Goal: Transaction & Acquisition: Download file/media

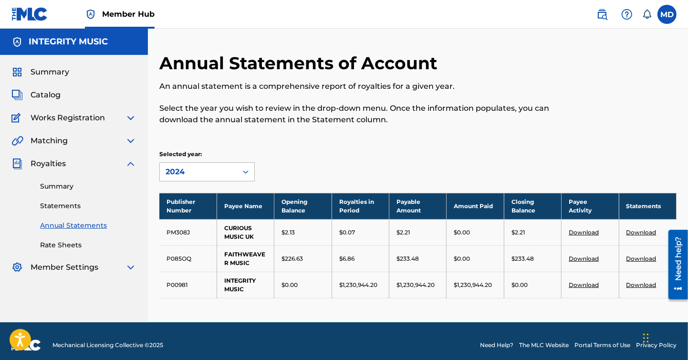
click at [244, 170] on icon at bounding box center [246, 172] width 10 height 10
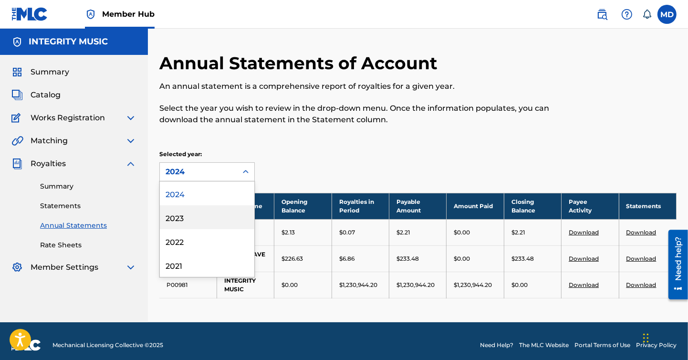
click at [179, 217] on div "2023" at bounding box center [207, 217] width 95 height 24
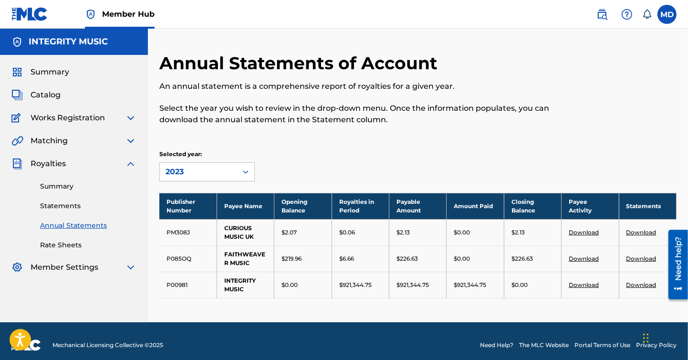
click at [583, 257] on link "Download" at bounding box center [584, 258] width 30 height 7
click at [246, 172] on icon at bounding box center [246, 172] width 10 height 10
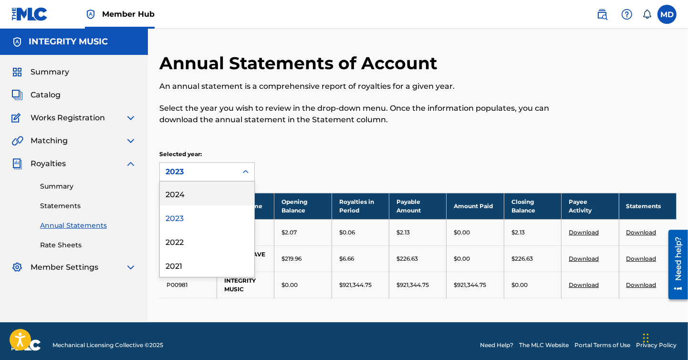
click at [179, 193] on div "2024" at bounding box center [207, 193] width 95 height 24
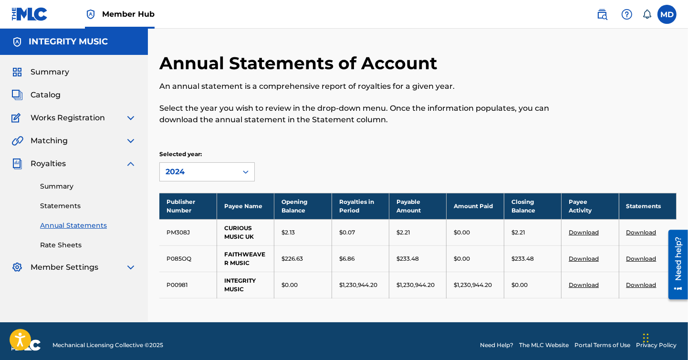
click at [585, 257] on link "Download" at bounding box center [584, 258] width 30 height 7
click at [60, 183] on link "Summary" at bounding box center [88, 186] width 96 height 10
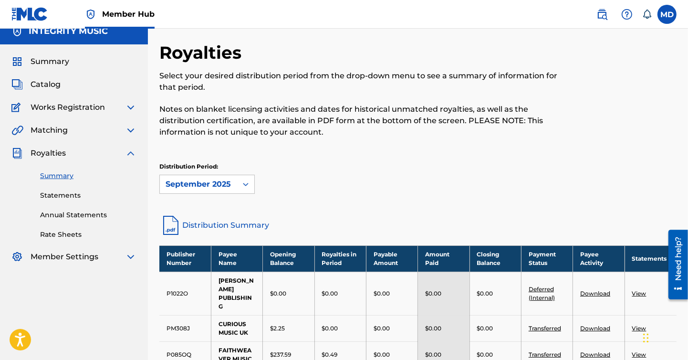
scroll to position [141, 0]
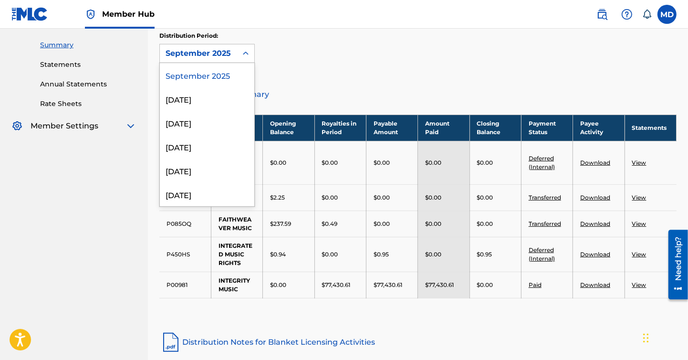
click at [247, 50] on icon at bounding box center [246, 54] width 10 height 10
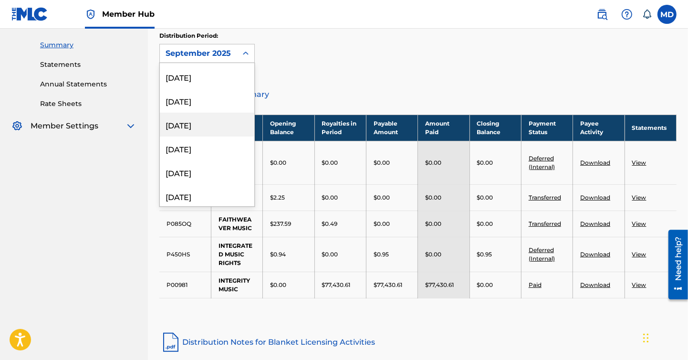
click at [214, 123] on div "[DATE]" at bounding box center [207, 125] width 95 height 24
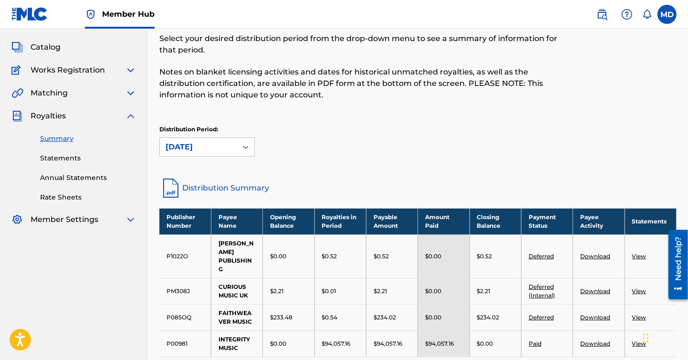
scroll to position [70, 0]
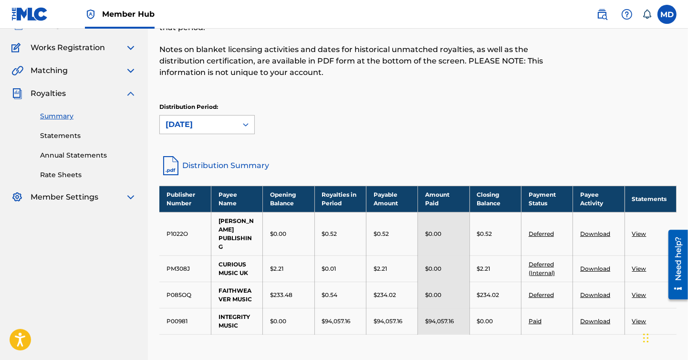
click at [247, 125] on icon at bounding box center [246, 125] width 10 height 10
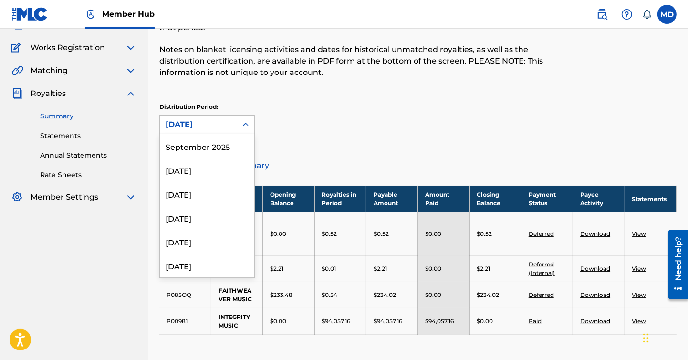
scroll to position [79, 0]
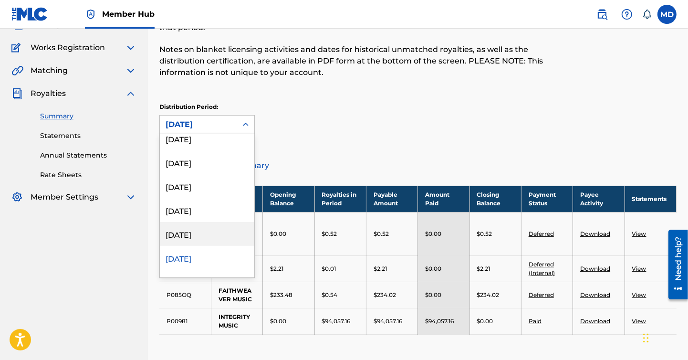
click at [207, 233] on div "[DATE]" at bounding box center [207, 234] width 95 height 24
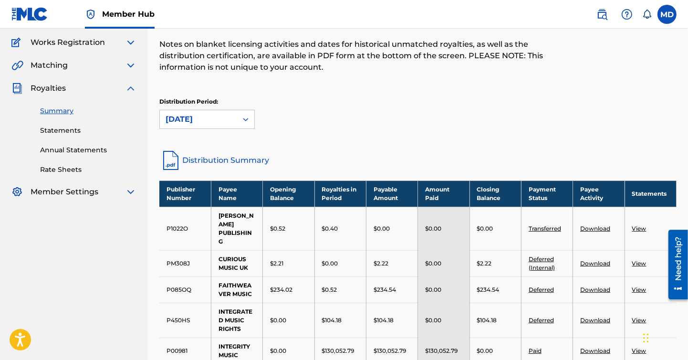
scroll to position [70, 0]
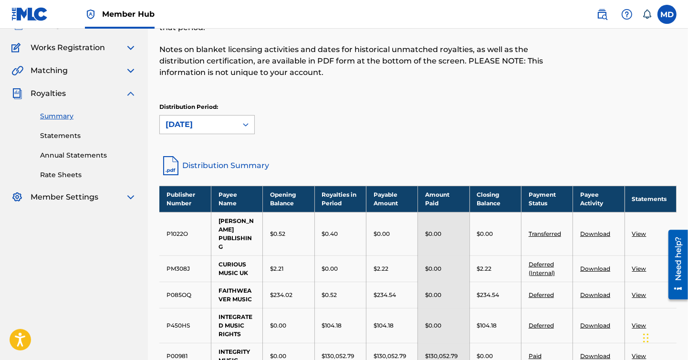
click at [248, 123] on icon at bounding box center [246, 125] width 10 height 10
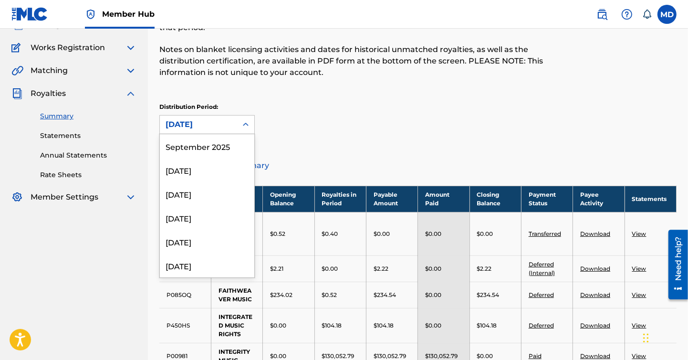
scroll to position [55, 0]
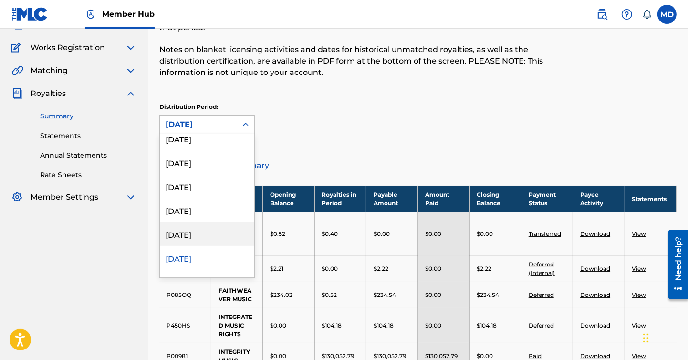
click at [199, 234] on div "[DATE]" at bounding box center [207, 234] width 95 height 24
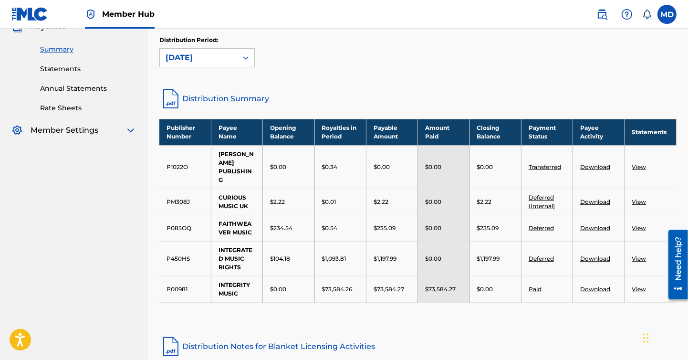
scroll to position [141, 0]
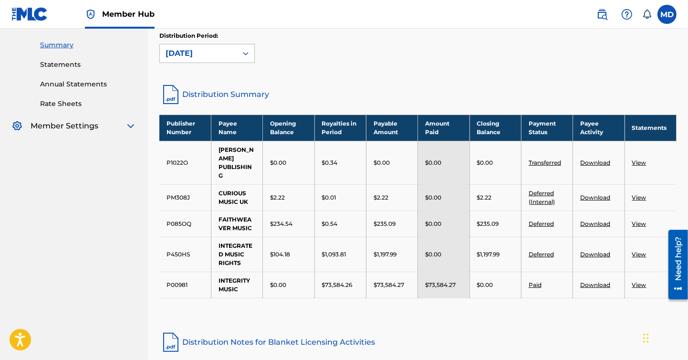
click at [248, 53] on icon at bounding box center [246, 54] width 10 height 10
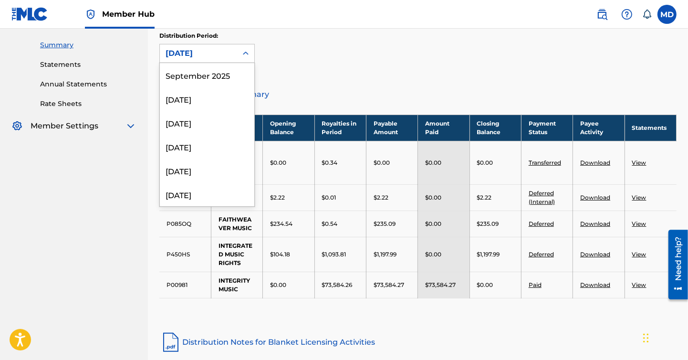
scroll to position [32, 0]
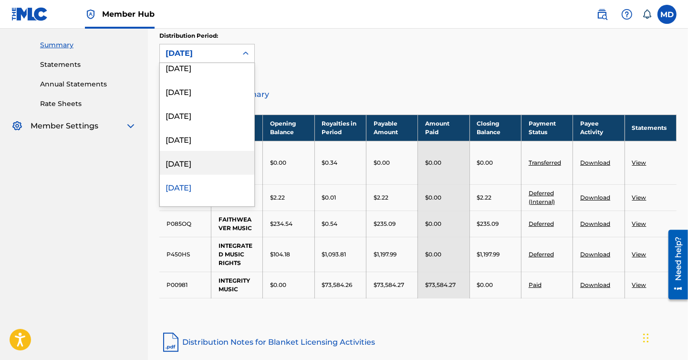
click at [195, 164] on div "[DATE]" at bounding box center [207, 163] width 95 height 24
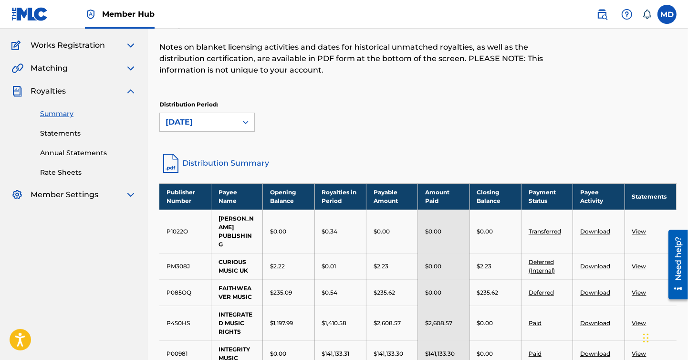
scroll to position [70, 0]
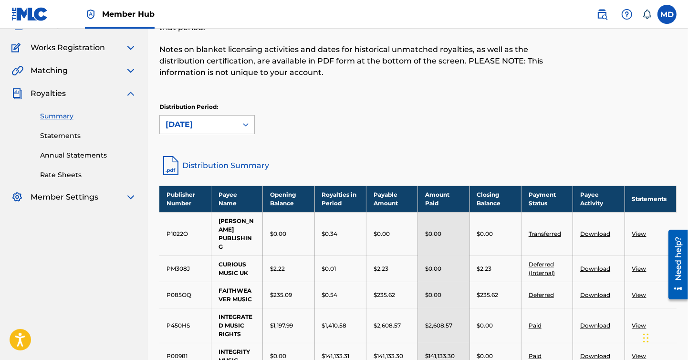
click at [250, 120] on icon at bounding box center [246, 125] width 10 height 10
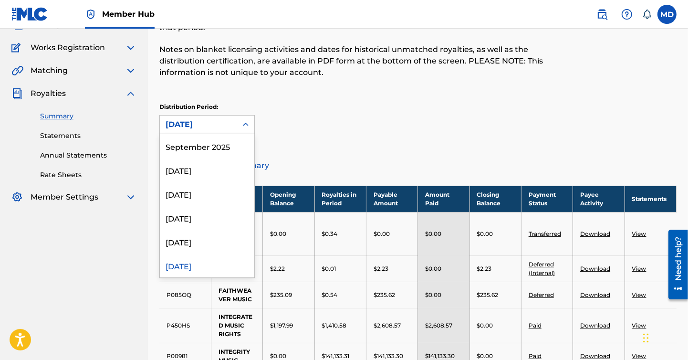
scroll to position [8, 0]
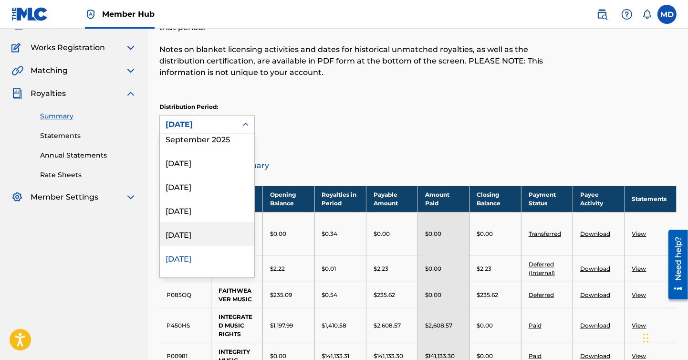
click at [192, 234] on div "[DATE]" at bounding box center [207, 234] width 95 height 24
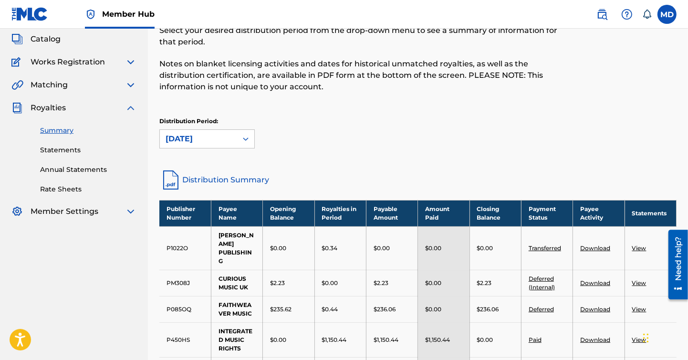
scroll to position [141, 0]
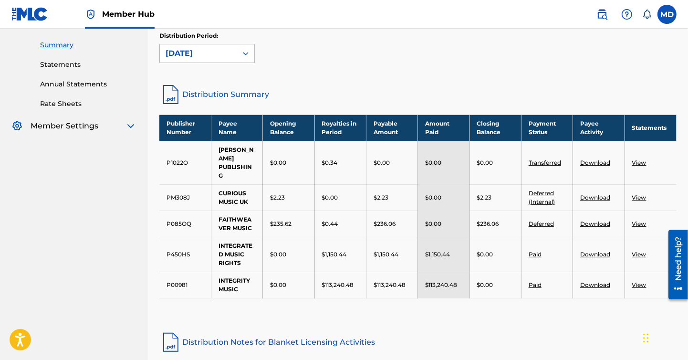
click at [249, 53] on icon at bounding box center [246, 54] width 10 height 10
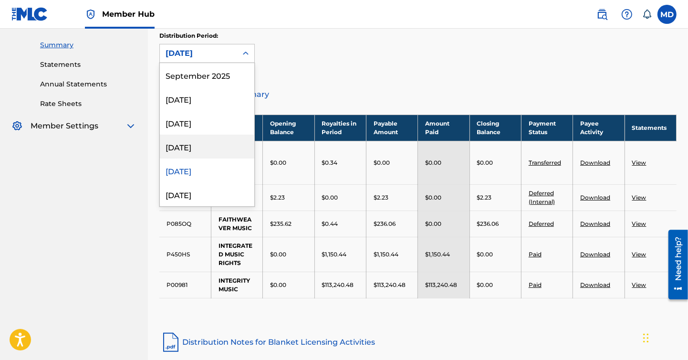
click at [198, 146] on div "[DATE]" at bounding box center [207, 147] width 95 height 24
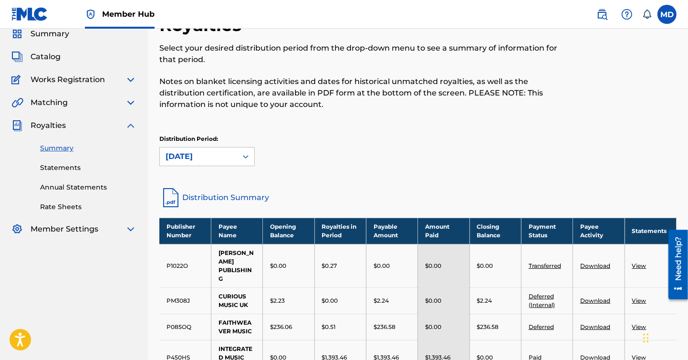
scroll to position [70, 0]
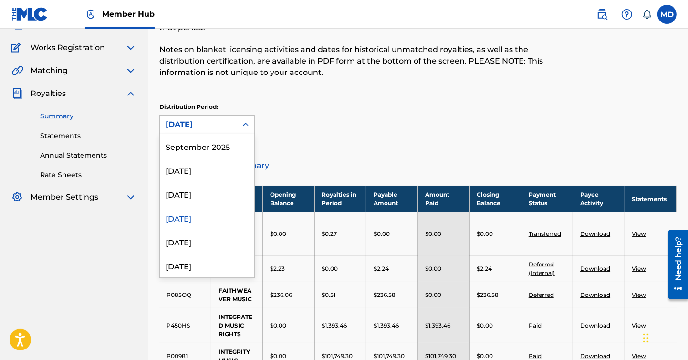
click at [248, 120] on icon at bounding box center [246, 125] width 10 height 10
click at [196, 193] on div "[DATE]" at bounding box center [207, 194] width 95 height 24
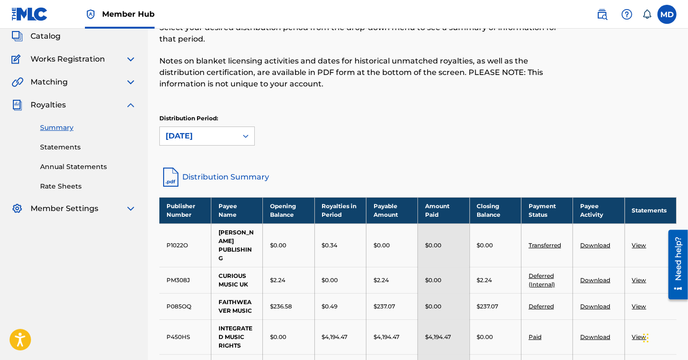
scroll to position [141, 0]
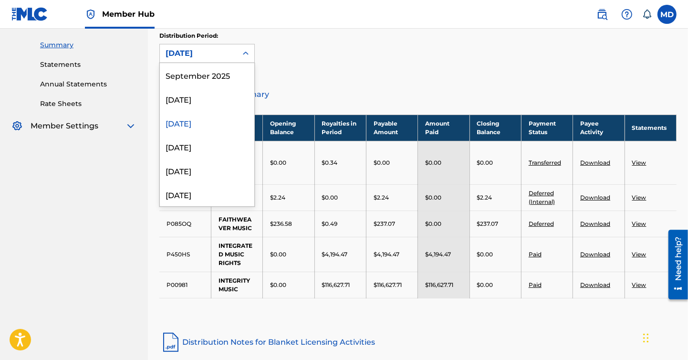
click at [245, 49] on icon at bounding box center [246, 54] width 10 height 10
click at [205, 97] on div "[DATE]" at bounding box center [207, 99] width 95 height 24
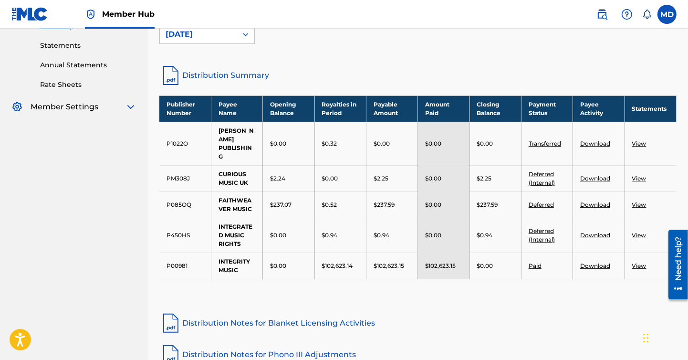
scroll to position [70, 0]
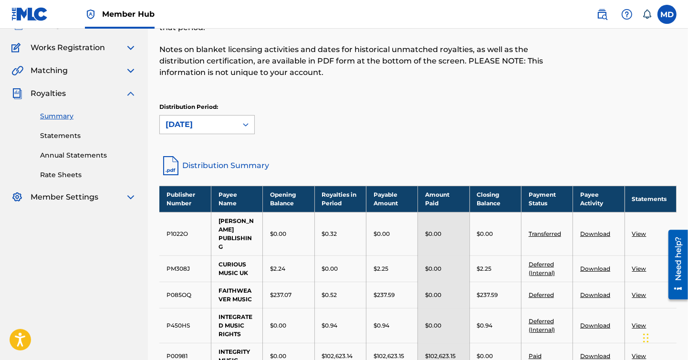
click at [253, 122] on div at bounding box center [245, 124] width 17 height 17
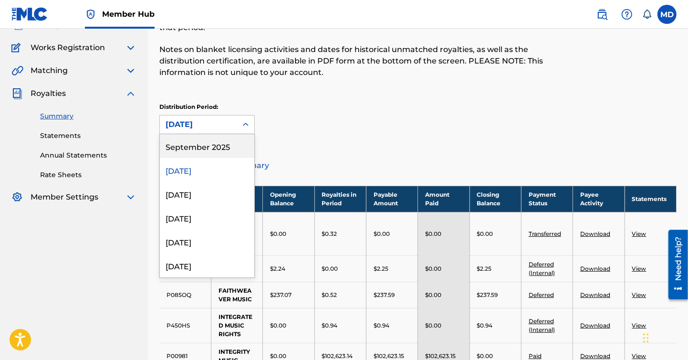
click at [213, 147] on div "September 2025" at bounding box center [207, 146] width 95 height 24
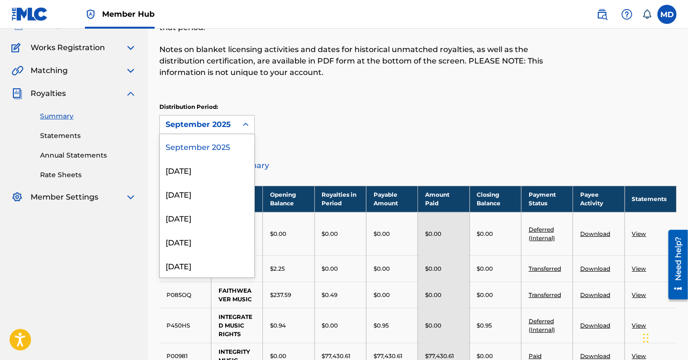
click at [249, 124] on icon at bounding box center [246, 125] width 10 height 10
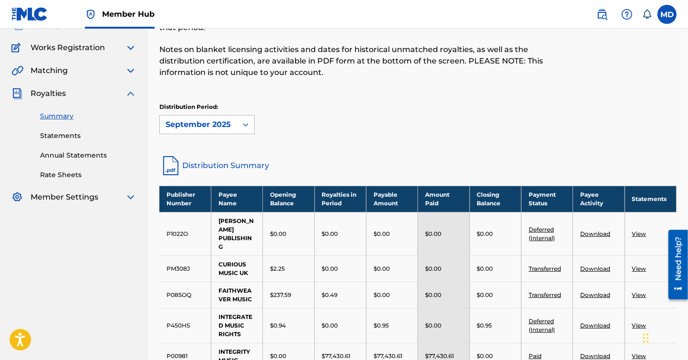
click at [251, 123] on div at bounding box center [245, 124] width 17 height 17
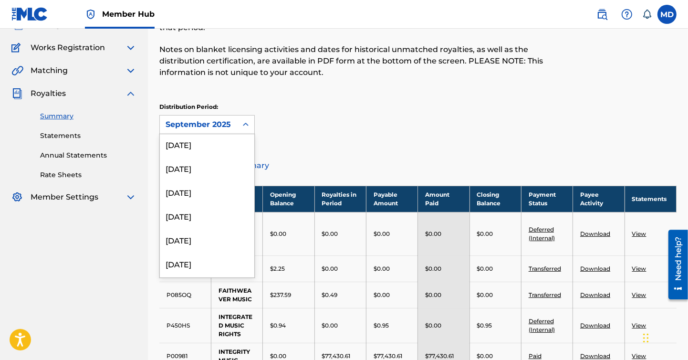
scroll to position [354, 0]
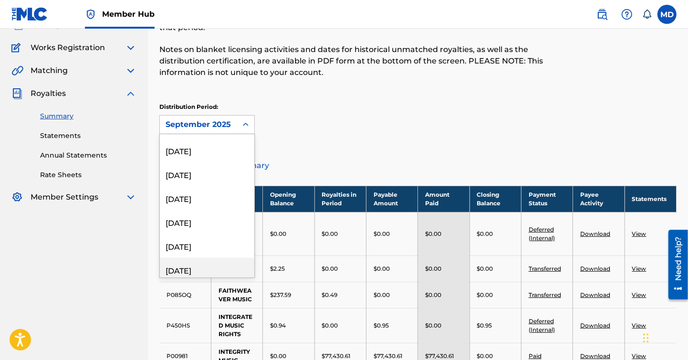
click at [206, 267] on div "[DATE]" at bounding box center [207, 270] width 95 height 24
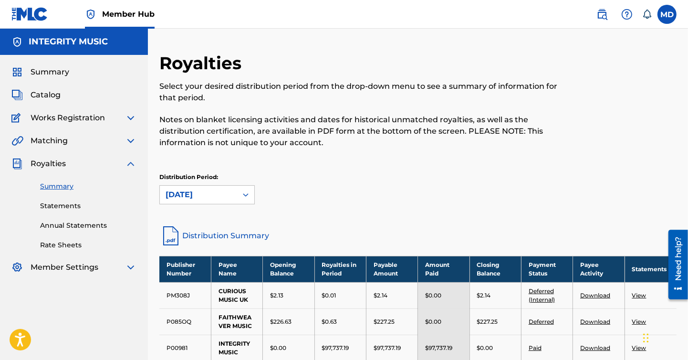
scroll to position [70, 0]
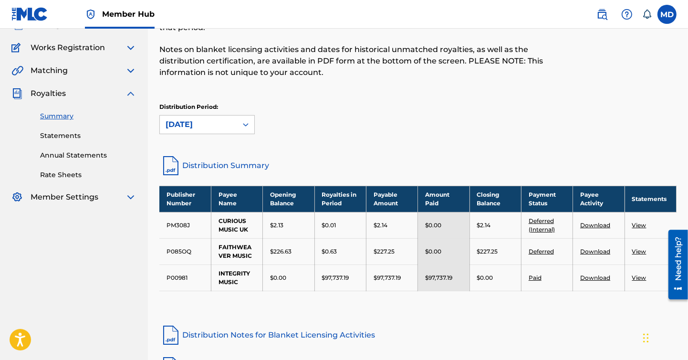
click at [58, 116] on link "Summary" at bounding box center [88, 116] width 96 height 10
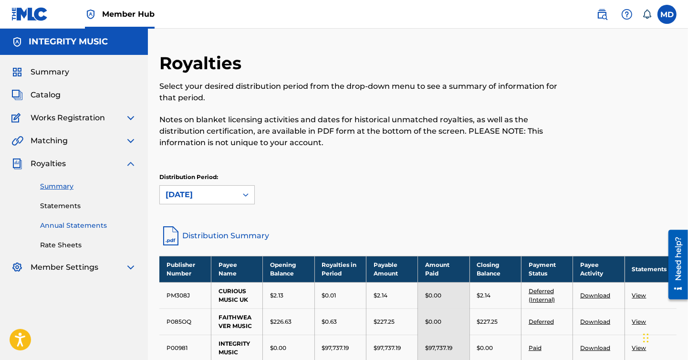
click at [72, 223] on link "Annual Statements" at bounding box center [88, 226] width 96 height 10
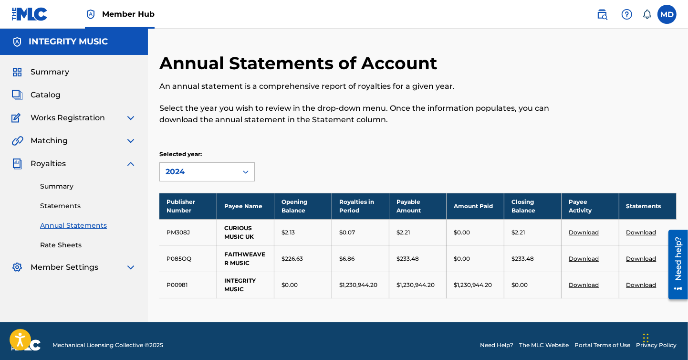
click at [247, 170] on icon at bounding box center [246, 172] width 10 height 10
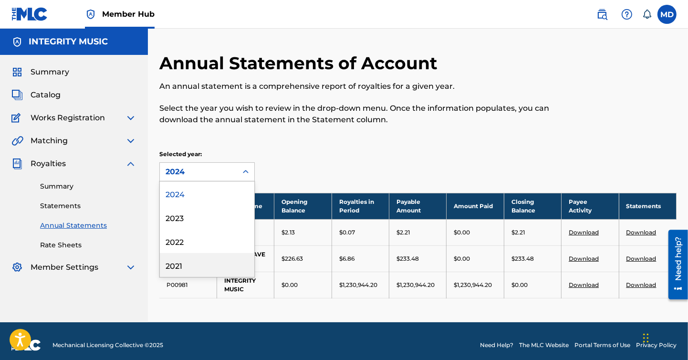
click at [182, 265] on div "2021" at bounding box center [207, 265] width 95 height 24
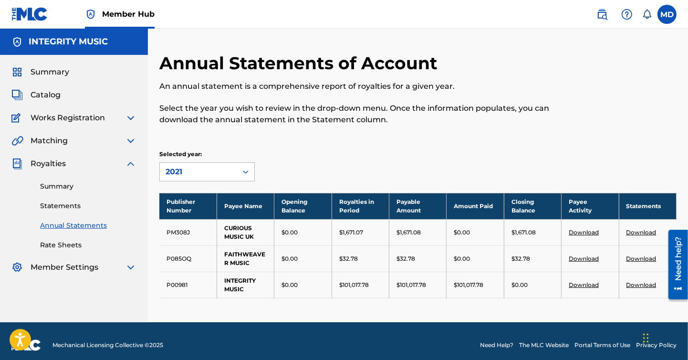
click at [249, 174] on icon at bounding box center [246, 172] width 10 height 10
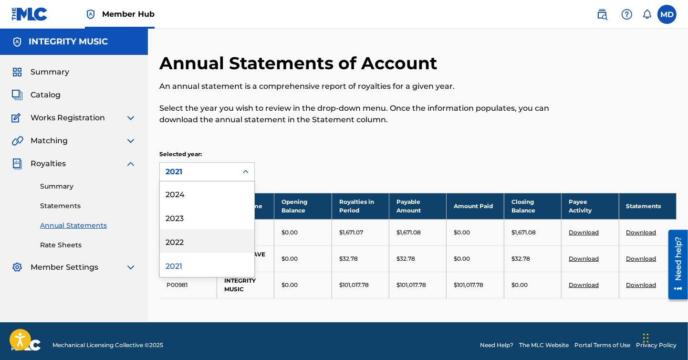
click at [174, 237] on div "2022" at bounding box center [207, 241] width 95 height 24
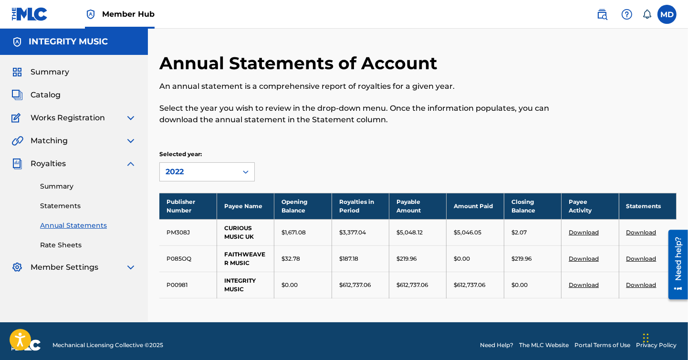
click at [417, 16] on nav "Member Hub MD MD [PERSON_NAME] [EMAIL_ADDRESS][PERSON_NAME][DOMAIN_NAME] Notifi…" at bounding box center [344, 14] width 688 height 29
click at [247, 172] on icon at bounding box center [246, 171] width 6 height 3
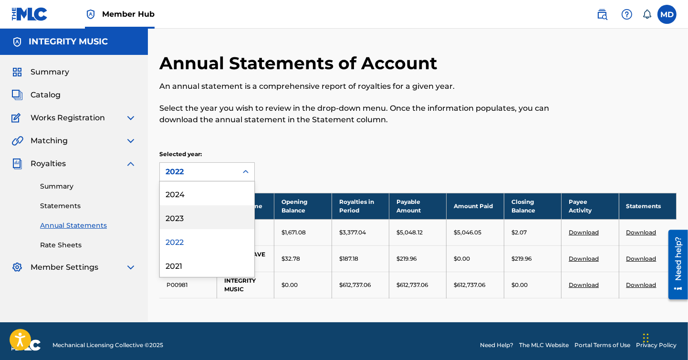
click at [181, 218] on div "2023" at bounding box center [207, 217] width 95 height 24
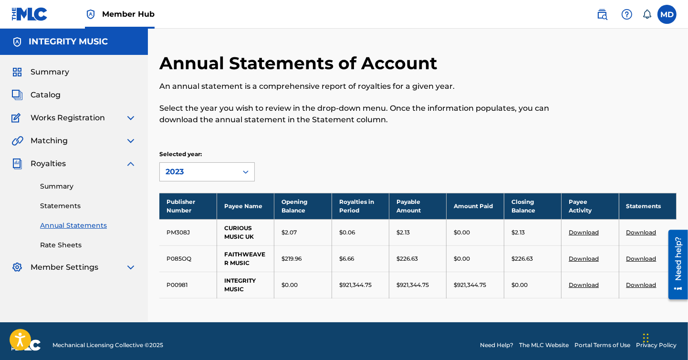
click at [247, 172] on icon at bounding box center [246, 171] width 6 height 3
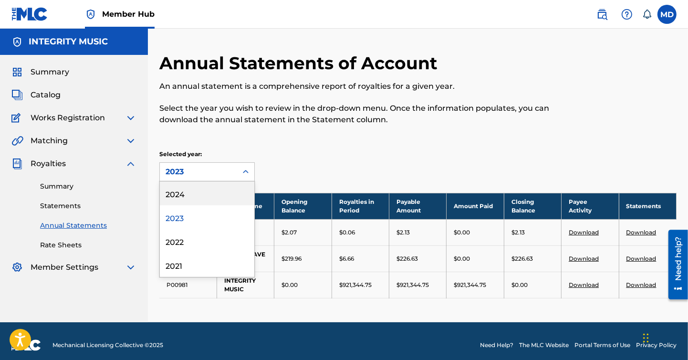
click at [180, 194] on div "2024" at bounding box center [207, 193] width 95 height 24
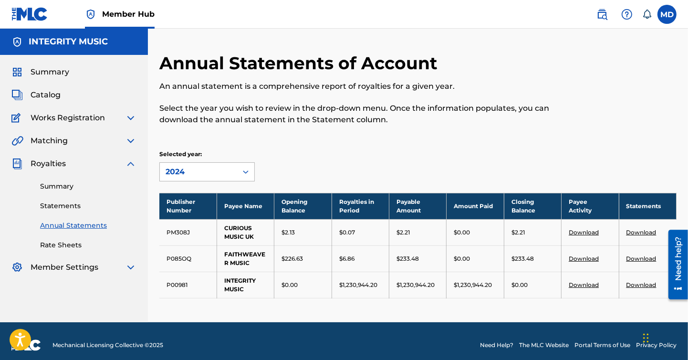
click at [246, 171] on icon at bounding box center [246, 172] width 10 height 10
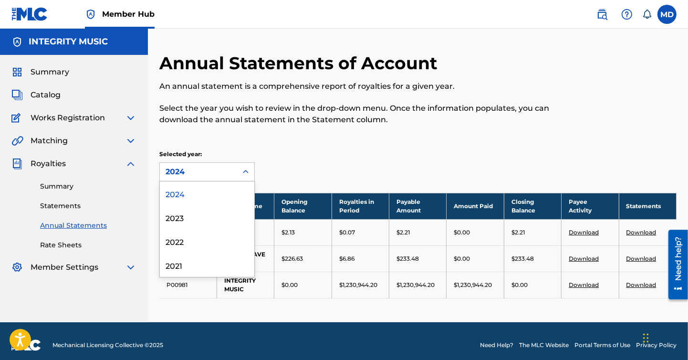
click at [332, 159] on div "Selected year: 4 results available. Use Up and Down to choose options, press En…" at bounding box center [418, 166] width 518 height 32
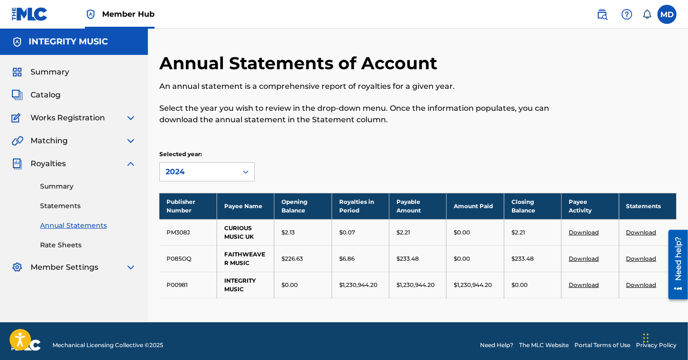
click at [280, 18] on nav "Member Hub MD MD [PERSON_NAME] [EMAIL_ADDRESS][PERSON_NAME][DOMAIN_NAME] Notifi…" at bounding box center [344, 14] width 688 height 29
click at [73, 204] on link "Statements" at bounding box center [88, 206] width 96 height 10
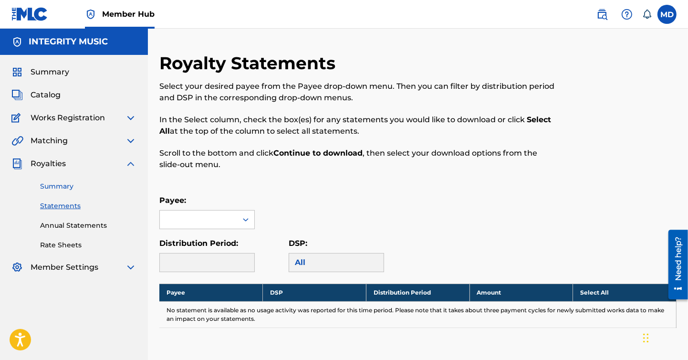
click at [60, 182] on link "Summary" at bounding box center [88, 186] width 96 height 10
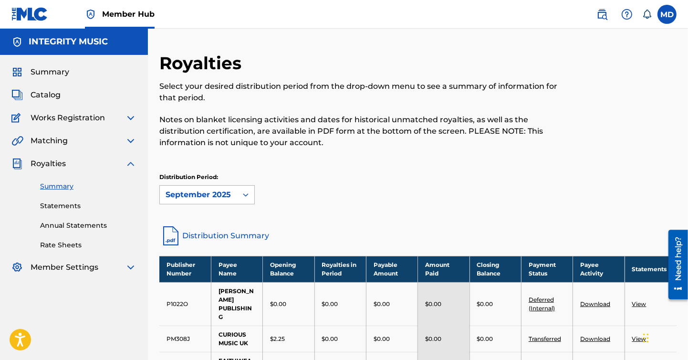
click at [250, 194] on icon at bounding box center [246, 195] width 10 height 10
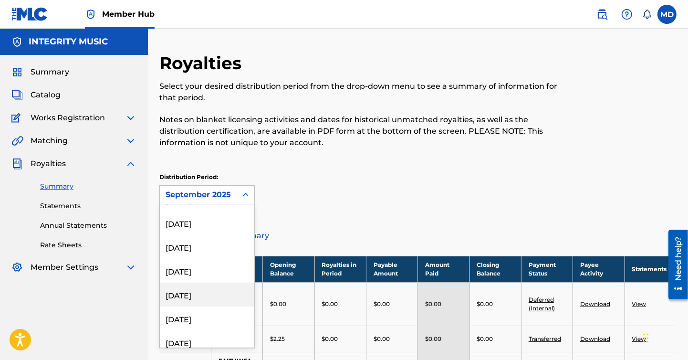
scroll to position [778, 0]
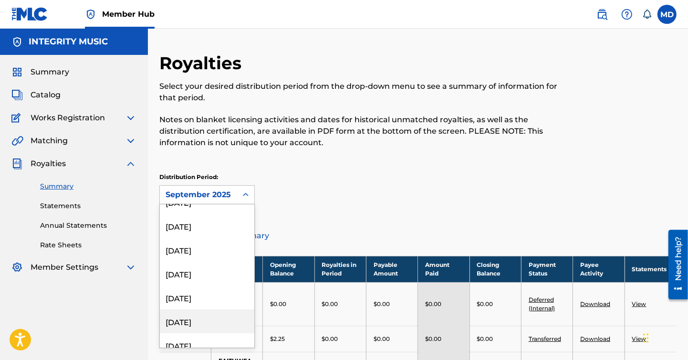
click at [206, 319] on div "[DATE]" at bounding box center [207, 321] width 95 height 24
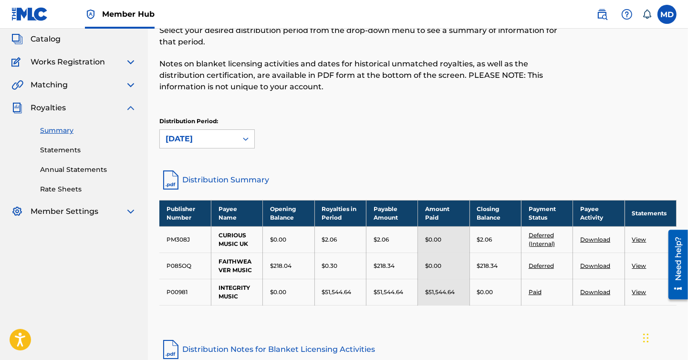
scroll to position [70, 0]
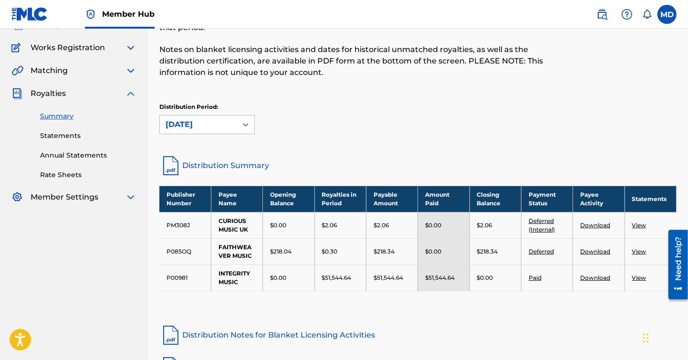
click at [246, 120] on icon at bounding box center [246, 125] width 10 height 10
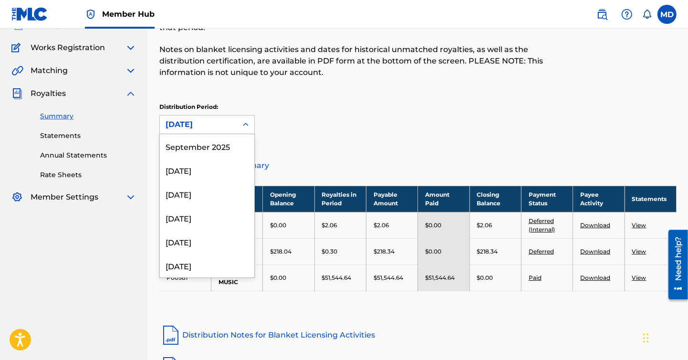
scroll to position [771, 0]
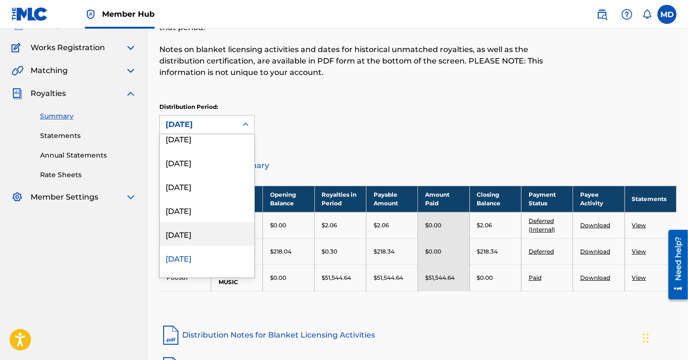
click at [195, 232] on div "[DATE]" at bounding box center [207, 234] width 95 height 24
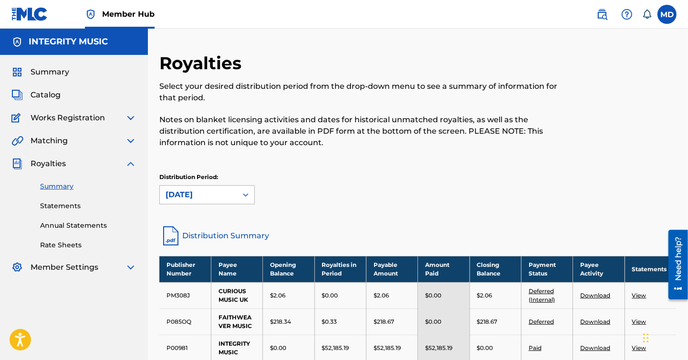
click at [247, 194] on icon at bounding box center [246, 195] width 10 height 10
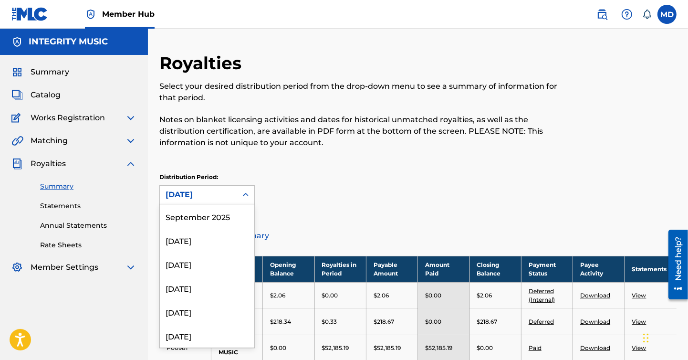
scroll to position [748, 0]
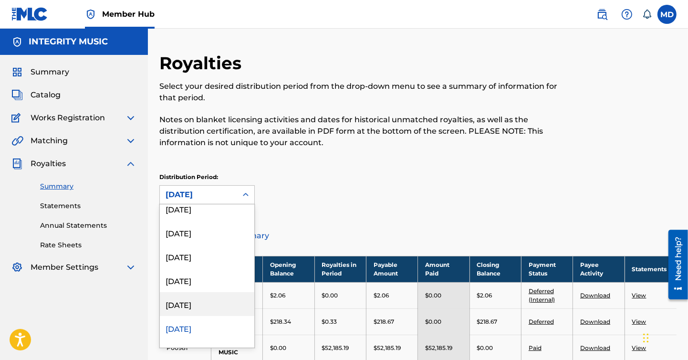
click at [200, 304] on div "[DATE]" at bounding box center [207, 304] width 95 height 24
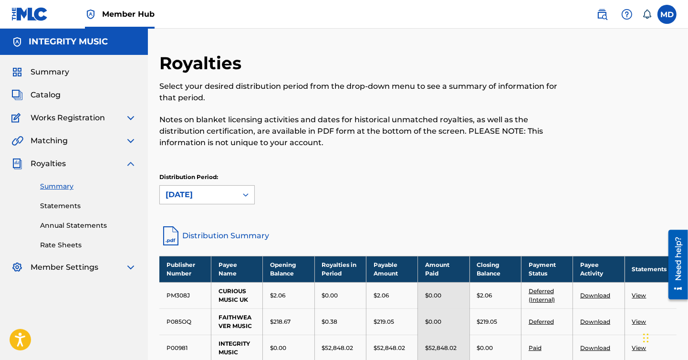
click at [244, 193] on icon at bounding box center [246, 195] width 10 height 10
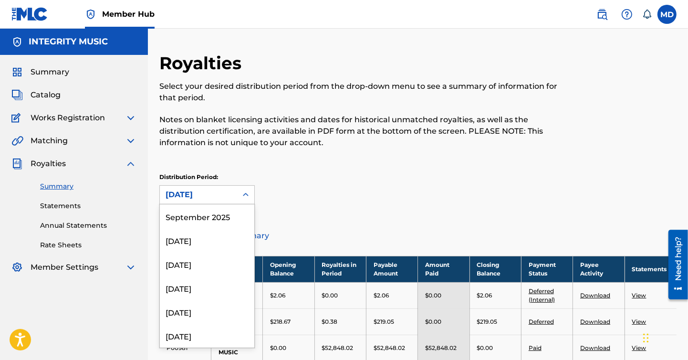
scroll to position [724, 0]
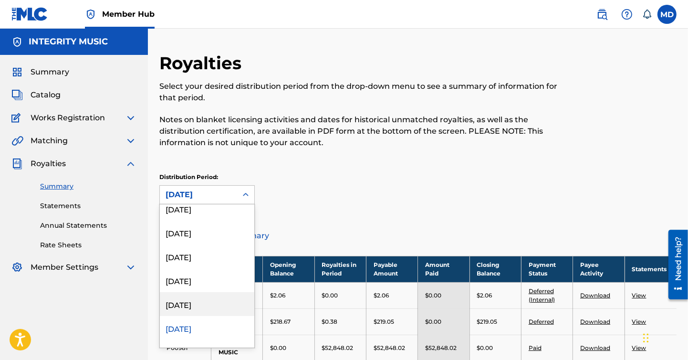
click at [208, 299] on div "[DATE]" at bounding box center [207, 304] width 95 height 24
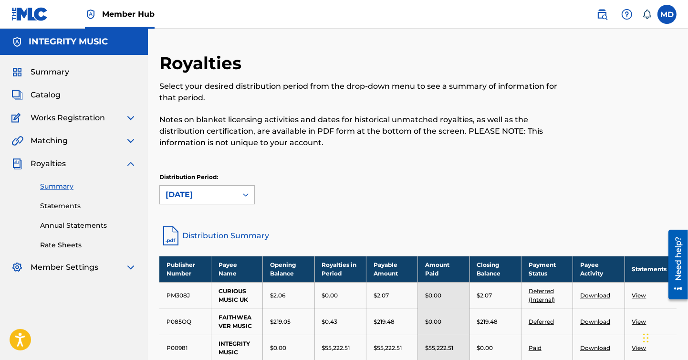
click at [245, 195] on icon at bounding box center [246, 194] width 6 height 3
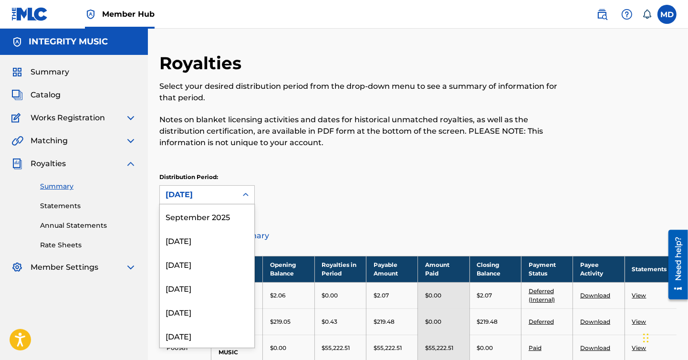
scroll to position [700, 0]
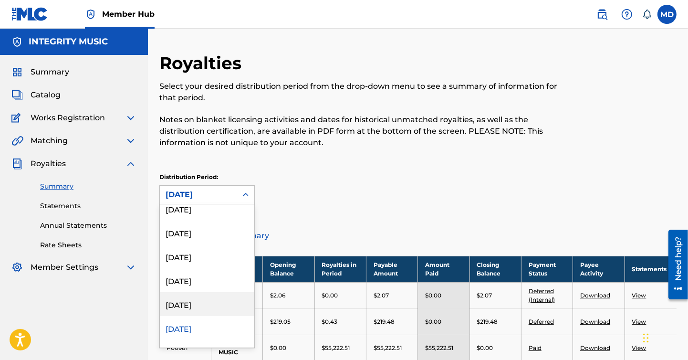
click at [207, 304] on div "[DATE]" at bounding box center [207, 304] width 95 height 24
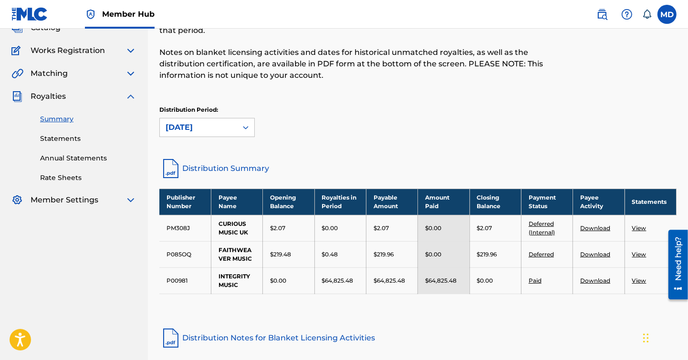
scroll to position [141, 0]
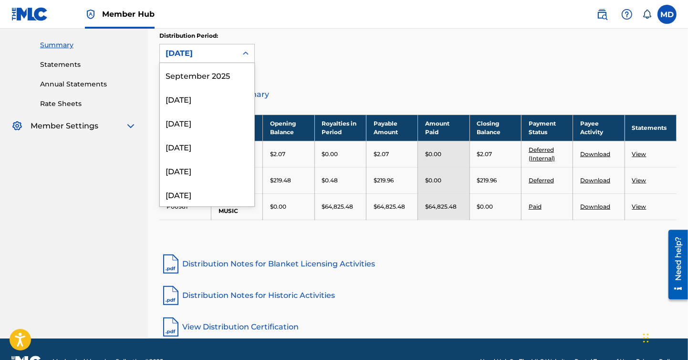
click at [245, 53] on icon at bounding box center [246, 54] width 10 height 10
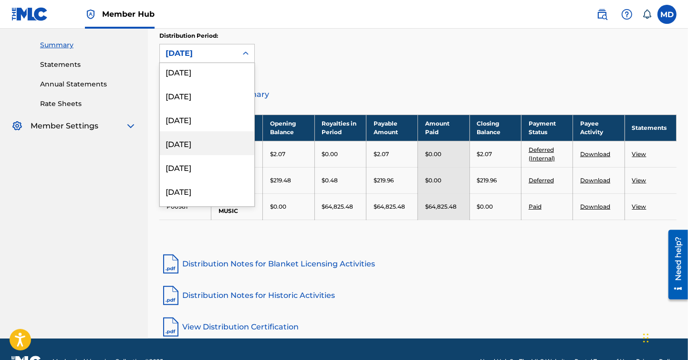
scroll to position [1146, 0]
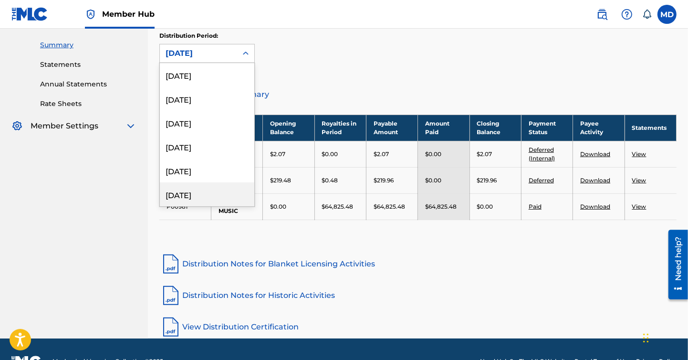
click at [199, 193] on div "[DATE]" at bounding box center [207, 194] width 95 height 24
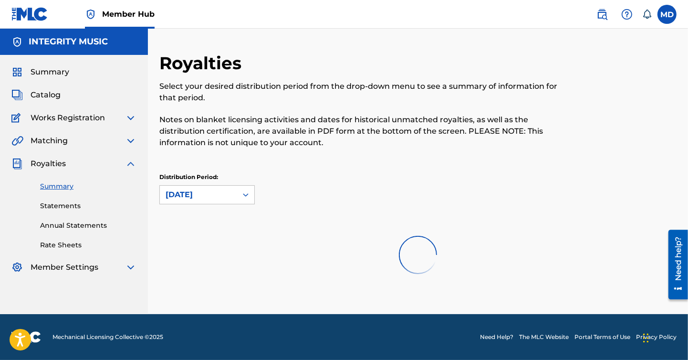
scroll to position [0, 0]
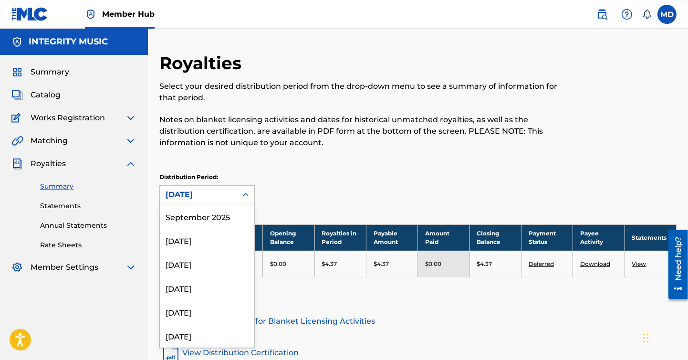
click at [244, 192] on icon at bounding box center [246, 195] width 10 height 10
click at [193, 309] on div "[DATE]" at bounding box center [207, 312] width 95 height 24
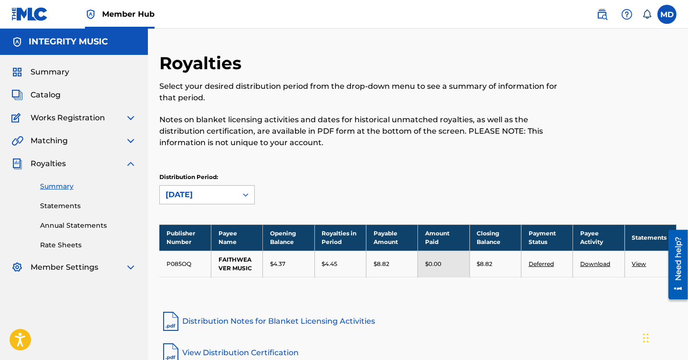
click at [246, 190] on icon at bounding box center [246, 195] width 10 height 10
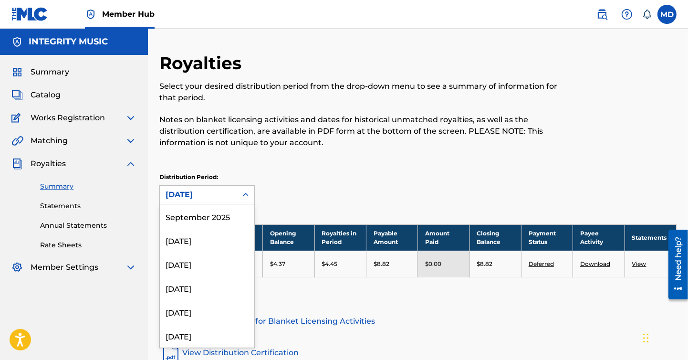
scroll to position [1130, 0]
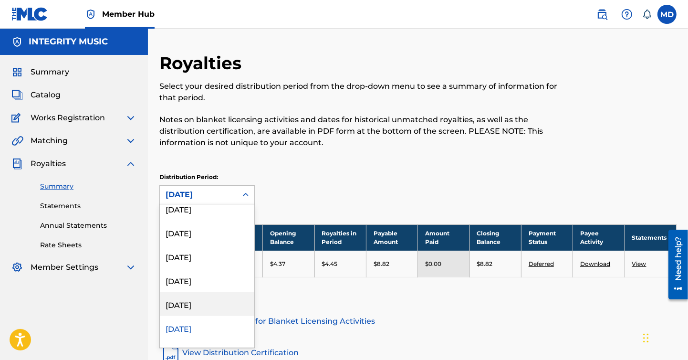
click at [189, 304] on div "[DATE]" at bounding box center [207, 304] width 95 height 24
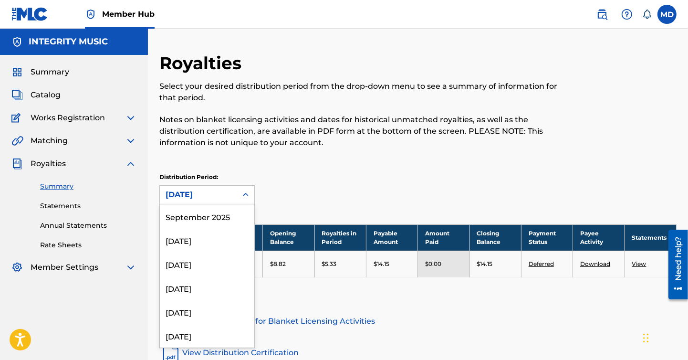
click at [246, 193] on icon at bounding box center [246, 195] width 10 height 10
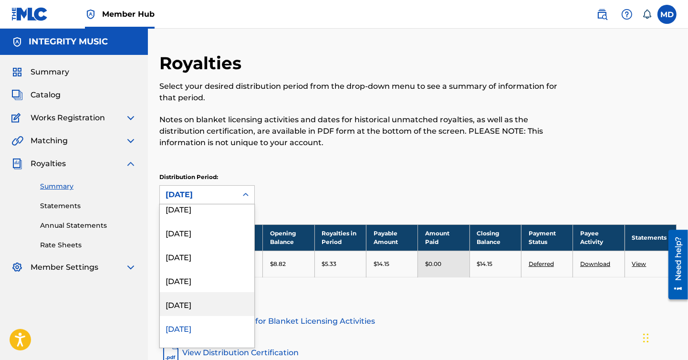
click at [179, 305] on div "[DATE]" at bounding box center [207, 304] width 95 height 24
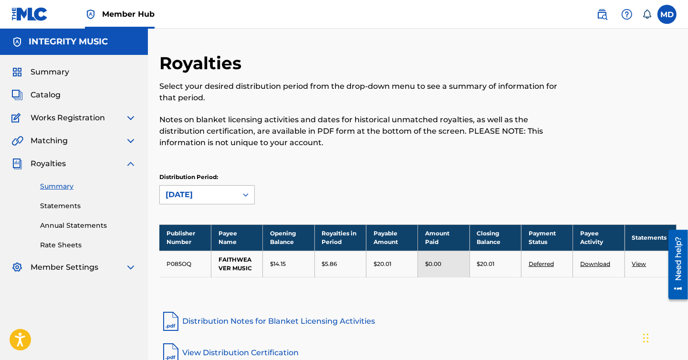
click at [248, 194] on icon at bounding box center [246, 195] width 10 height 10
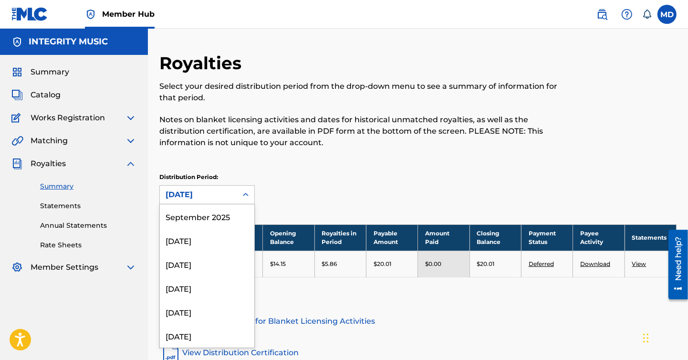
scroll to position [1082, 0]
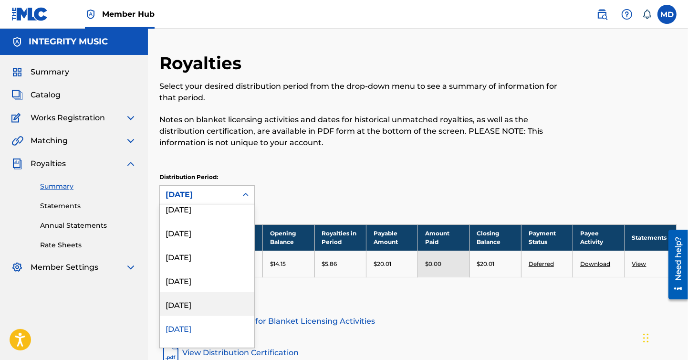
click at [200, 304] on div "[DATE]" at bounding box center [207, 304] width 95 height 24
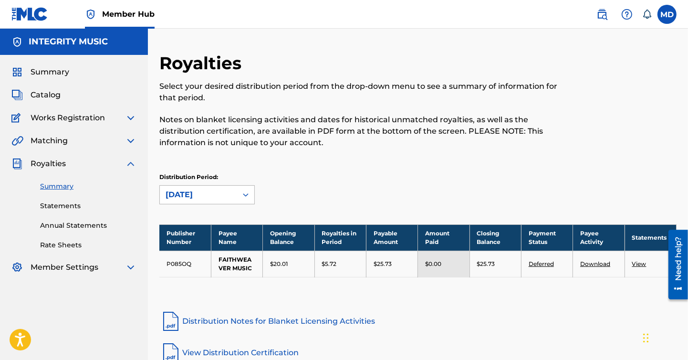
click at [246, 192] on icon at bounding box center [246, 195] width 10 height 10
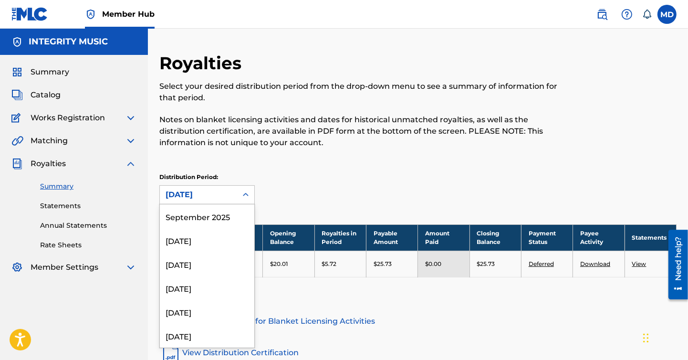
scroll to position [1058, 0]
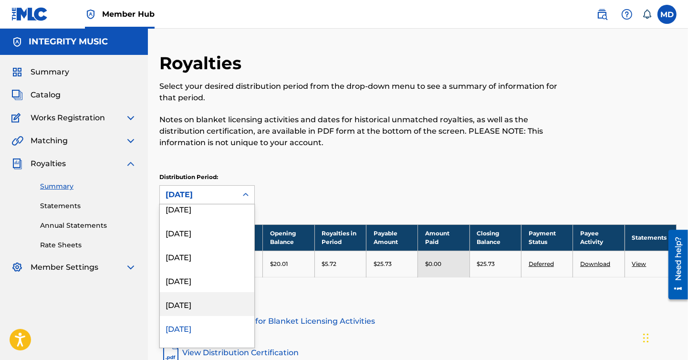
click at [216, 301] on div "[DATE]" at bounding box center [207, 304] width 95 height 24
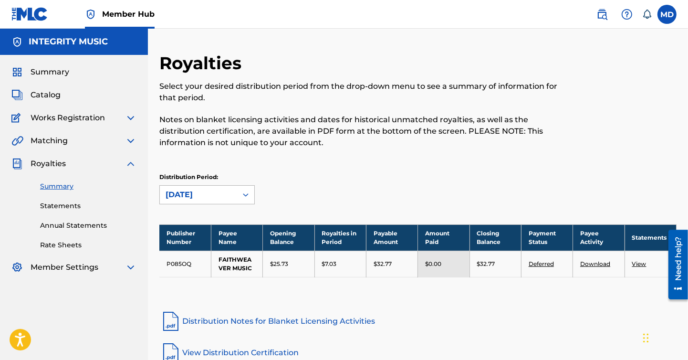
click at [247, 190] on icon at bounding box center [246, 195] width 10 height 10
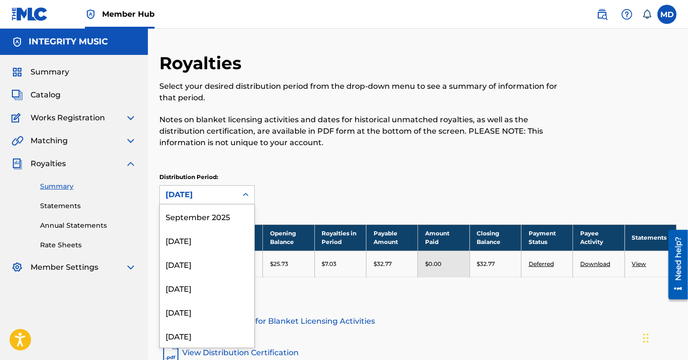
scroll to position [1034, 0]
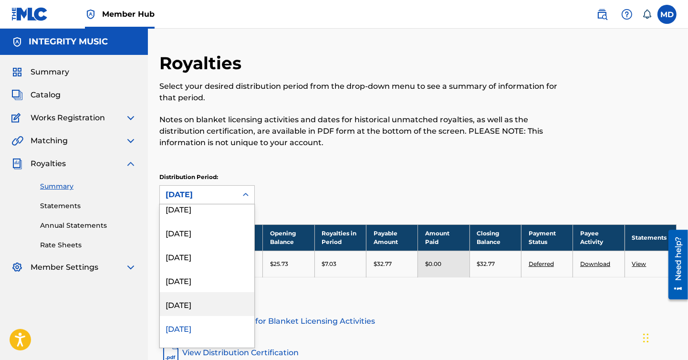
click at [207, 300] on div "[DATE]" at bounding box center [207, 304] width 95 height 24
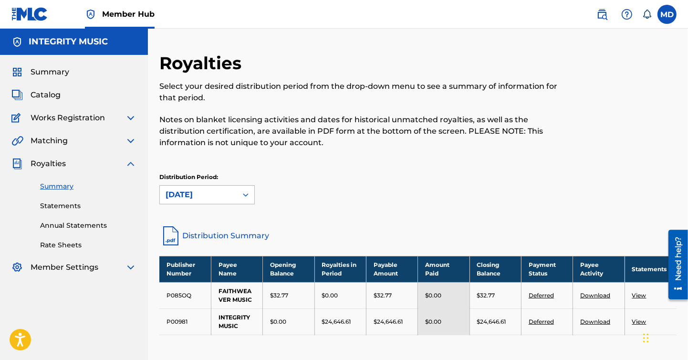
click at [249, 195] on icon at bounding box center [246, 195] width 10 height 10
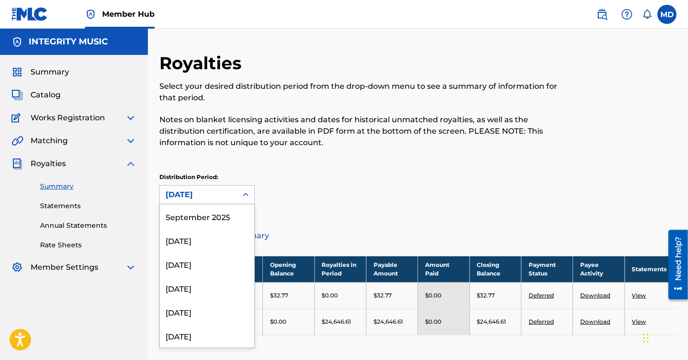
scroll to position [1010, 0]
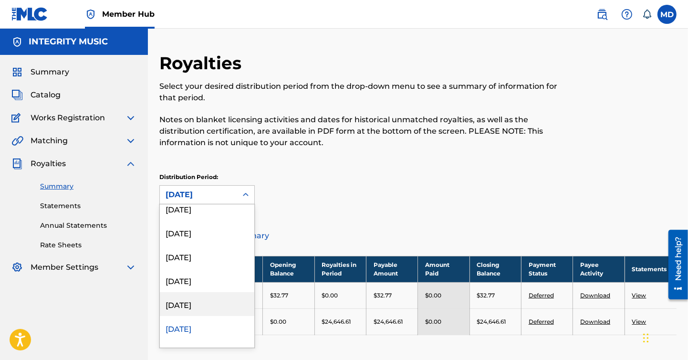
click at [199, 304] on div "[DATE]" at bounding box center [207, 304] width 95 height 24
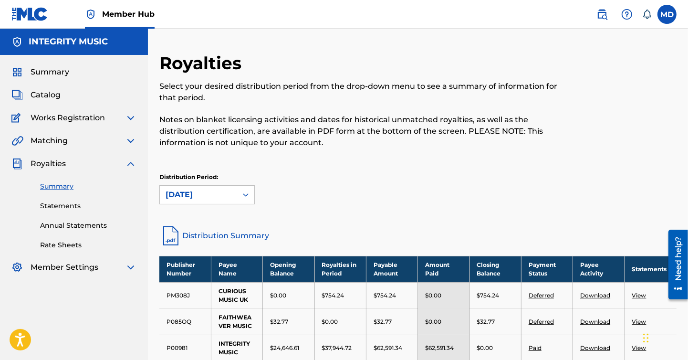
scroll to position [70, 0]
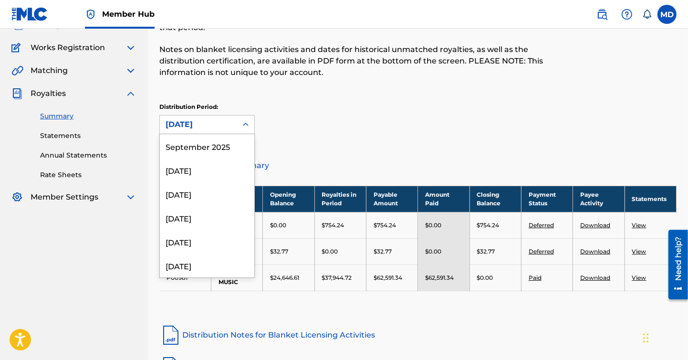
click at [247, 124] on icon at bounding box center [246, 124] width 6 height 3
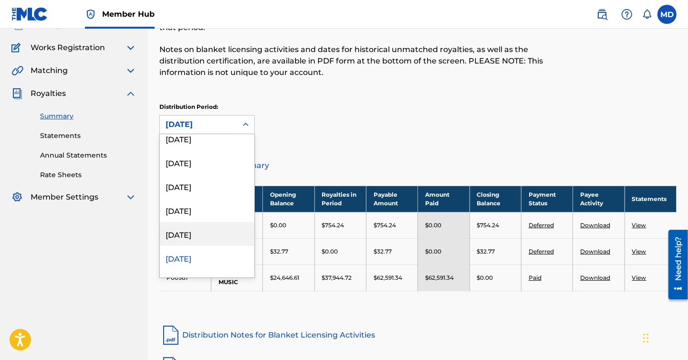
click at [206, 232] on div "[DATE]" at bounding box center [207, 234] width 95 height 24
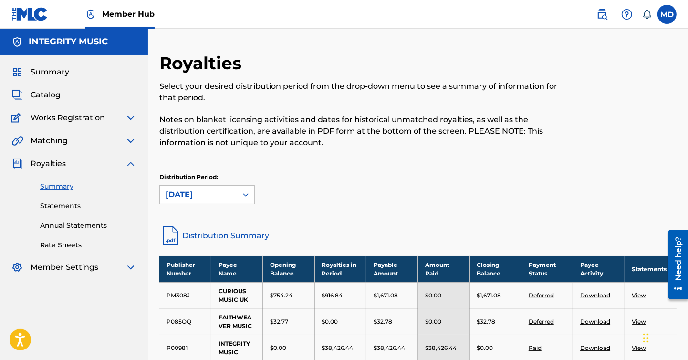
click at [249, 193] on icon at bounding box center [246, 195] width 10 height 10
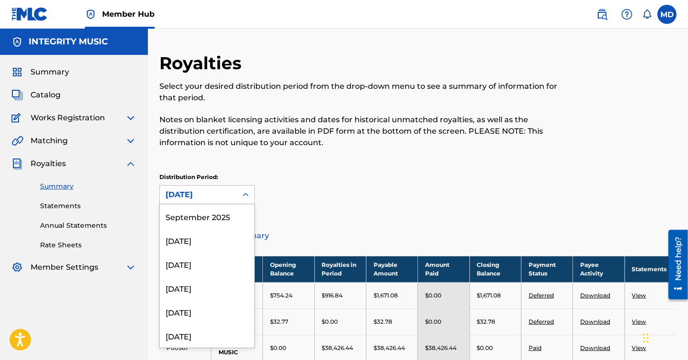
scroll to position [962, 0]
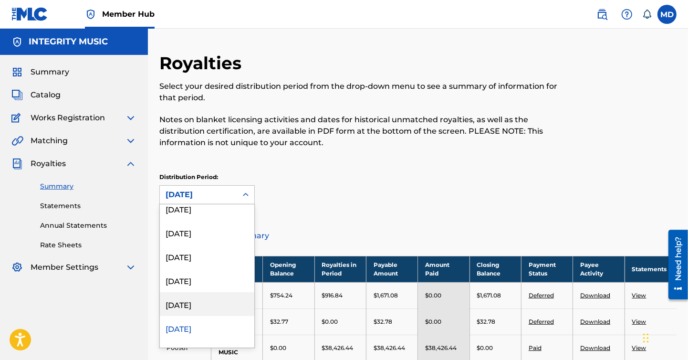
click at [191, 304] on div "[DATE]" at bounding box center [207, 304] width 95 height 24
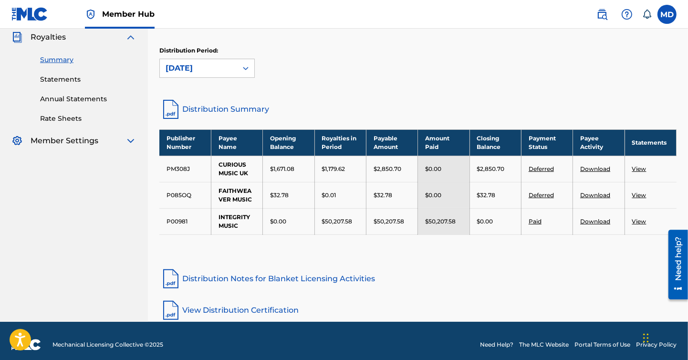
scroll to position [134, 0]
